Goal: Task Accomplishment & Management: Manage account settings

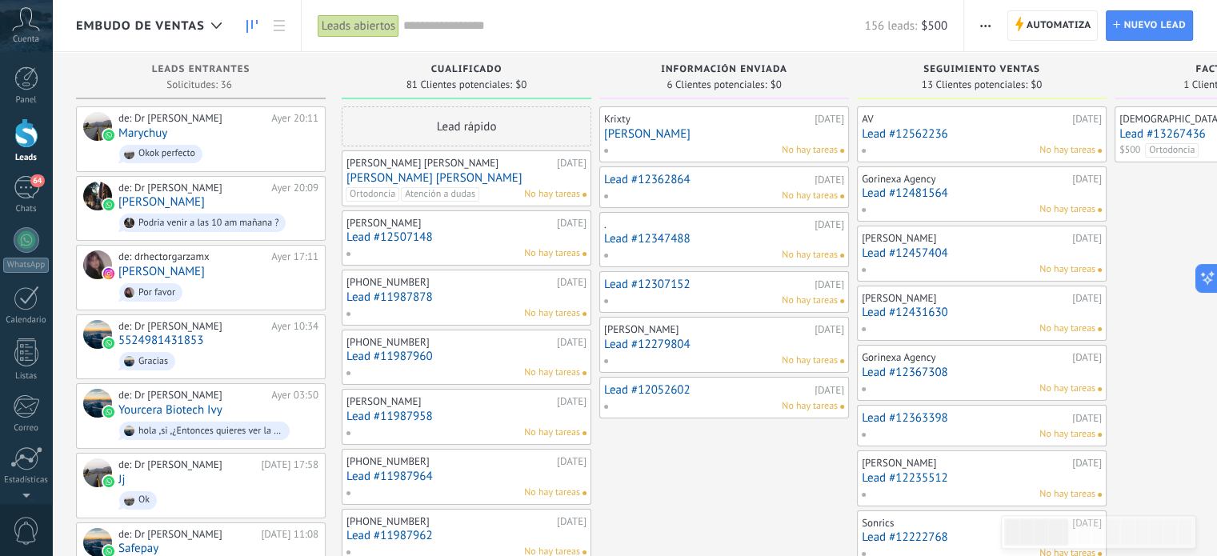
click at [26, 26] on icon at bounding box center [26, 19] width 28 height 24
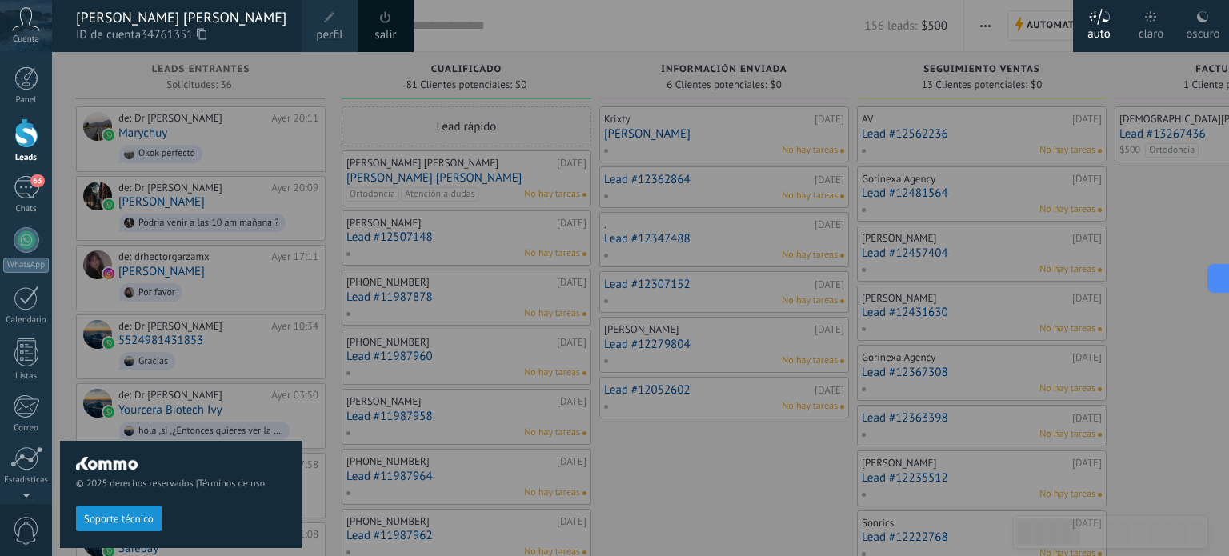
click at [235, 177] on div "© 2025 derechos reservados | Términos de uso Soporte técnico" at bounding box center [181, 304] width 242 height 504
click at [27, 134] on div at bounding box center [26, 133] width 24 height 30
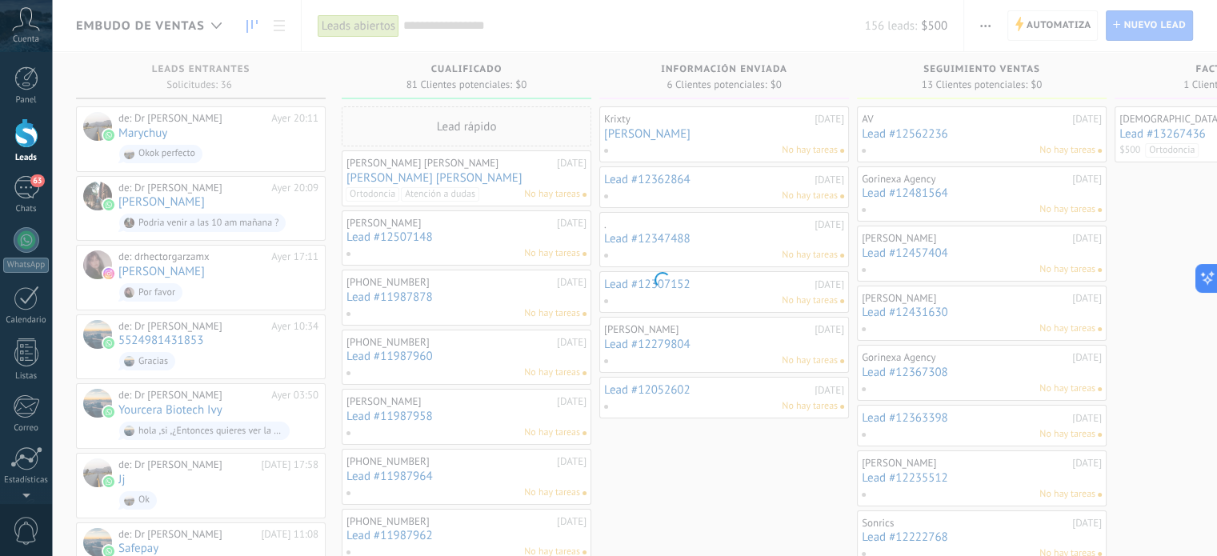
click at [27, 134] on div at bounding box center [26, 133] width 24 height 30
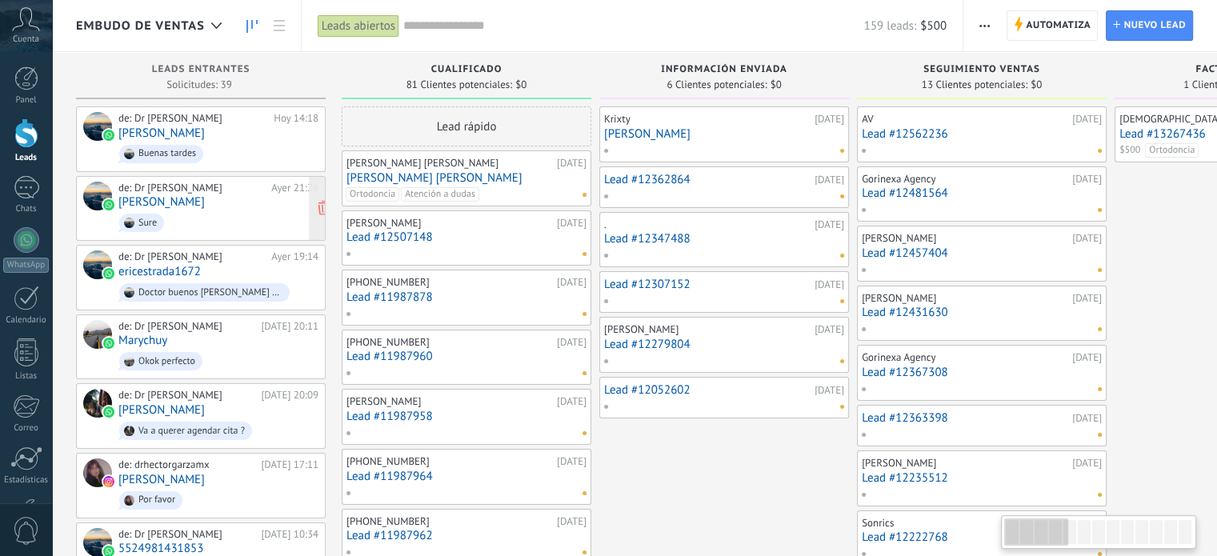
click at [224, 222] on span "Sure" at bounding box center [218, 222] width 200 height 25
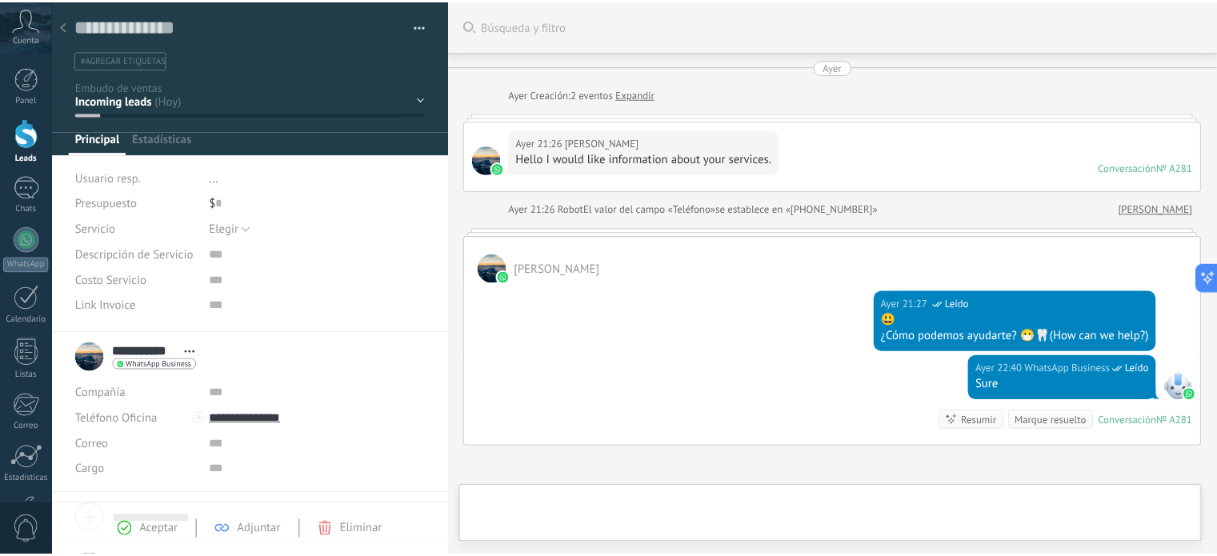
scroll to position [23, 0]
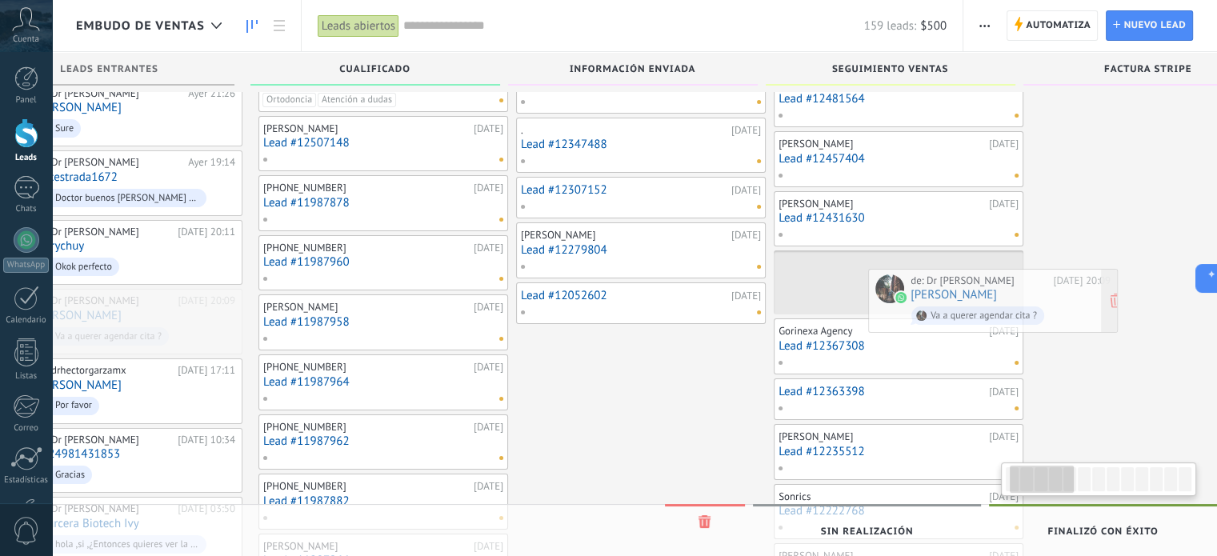
scroll to position [0, 116]
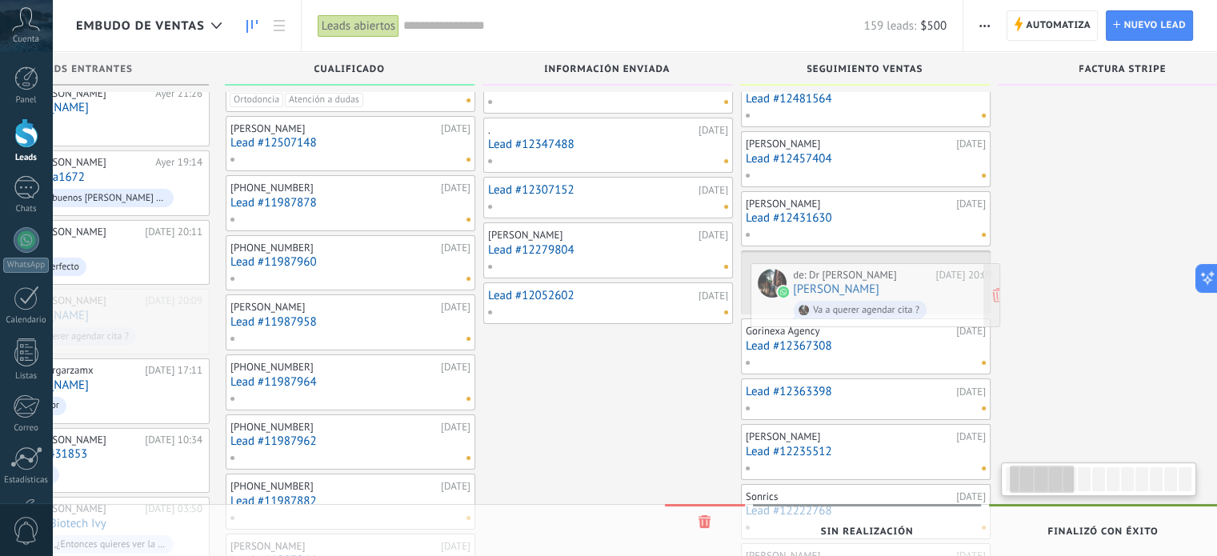
drag, startPoint x: 203, startPoint y: 306, endPoint x: 878, endPoint y: 284, distance: 674.9
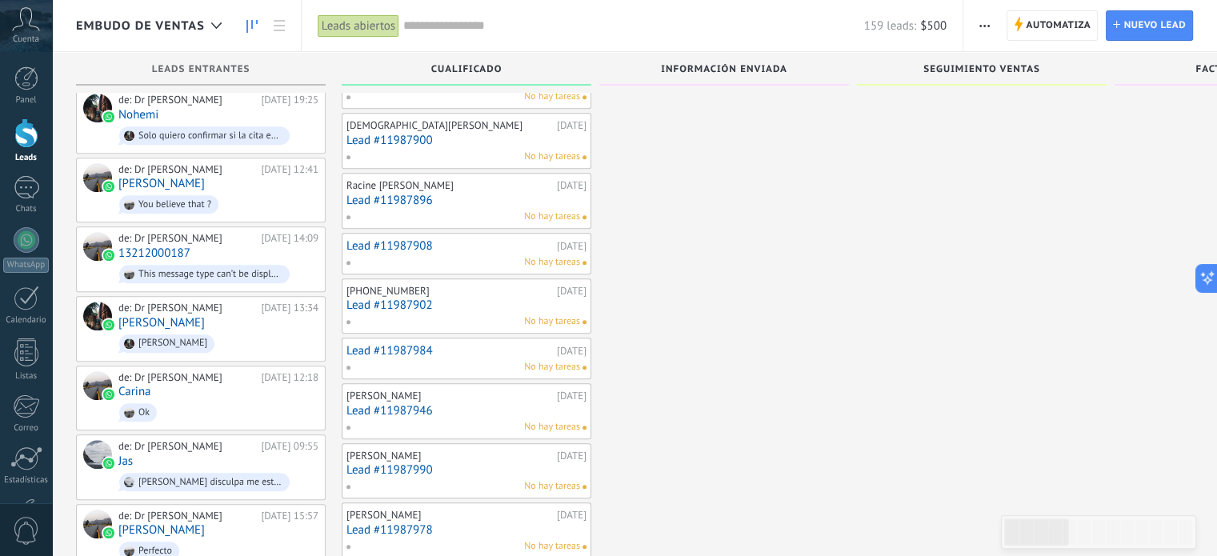
scroll to position [1332, 0]
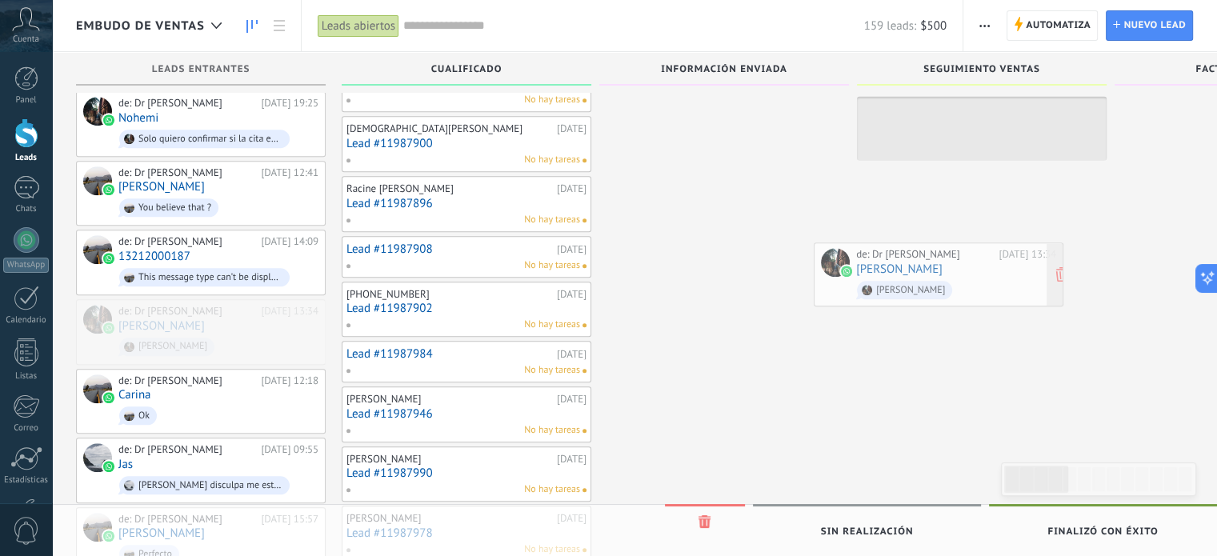
drag, startPoint x: 248, startPoint y: 303, endPoint x: 986, endPoint y: 271, distance: 738.5
